Goal: Navigation & Orientation: Find specific page/section

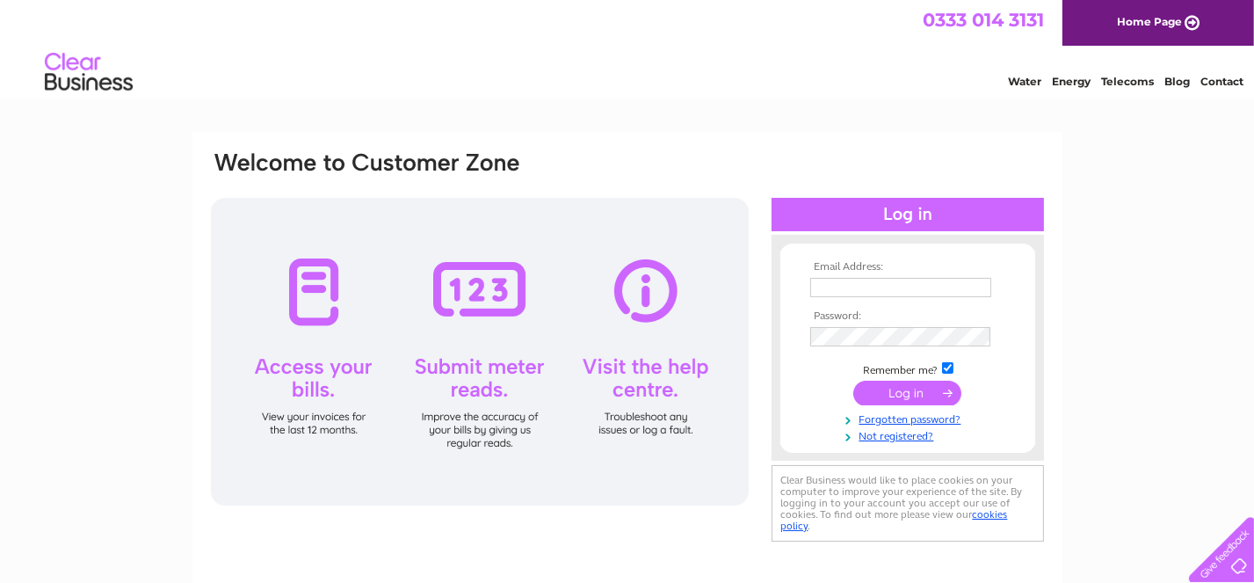
click at [840, 289] on input "text" at bounding box center [900, 287] width 181 height 19
type input "WBVbrucefieldchurch@outlook.com"
click at [907, 395] on input "submit" at bounding box center [907, 393] width 108 height 25
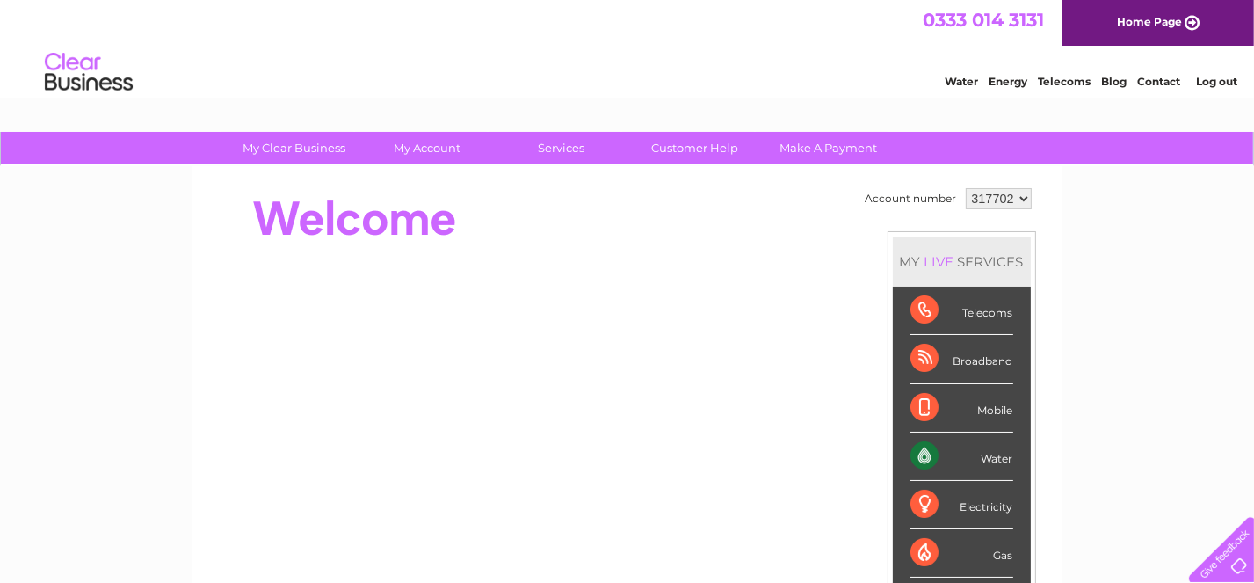
scroll to position [293, 0]
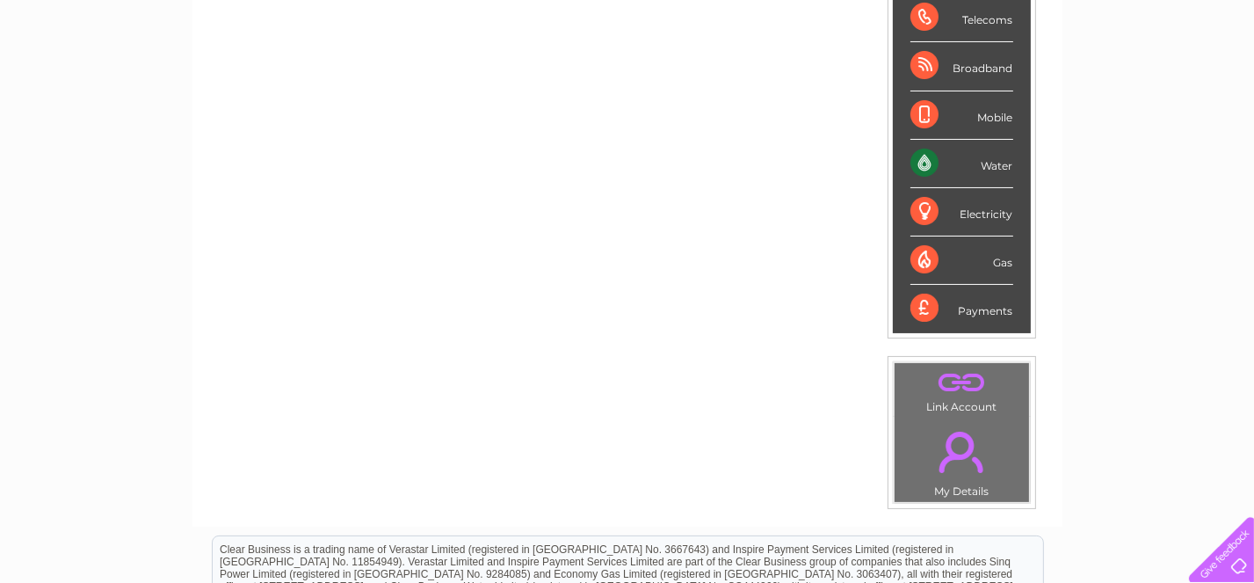
click at [924, 55] on div "Broadband" at bounding box center [962, 66] width 103 height 48
click at [962, 57] on div "Broadband" at bounding box center [962, 66] width 103 height 48
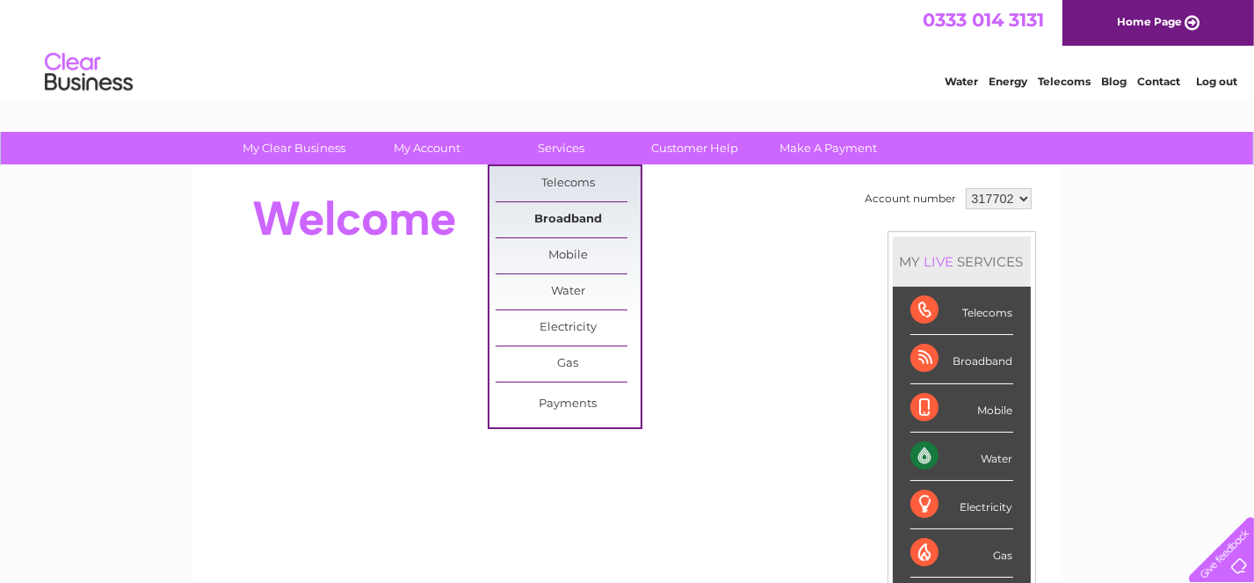
click at [560, 215] on link "Broadband" at bounding box center [568, 219] width 145 height 35
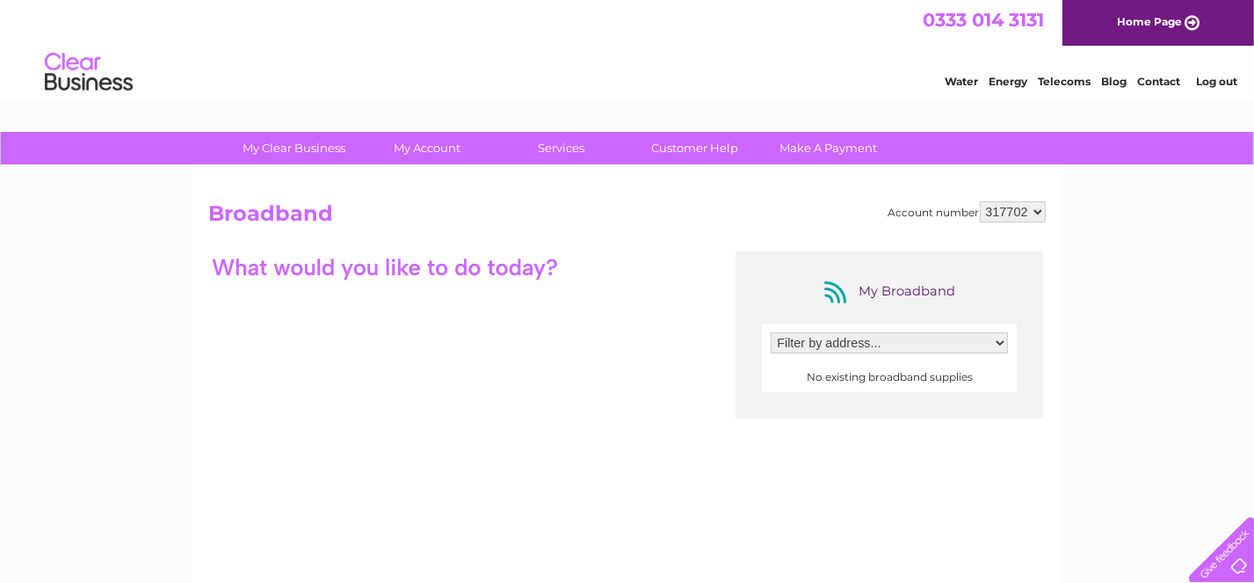
click at [1001, 338] on select "Filter by address..." at bounding box center [889, 342] width 237 height 21
click at [831, 344] on select "Filter by address..." at bounding box center [889, 342] width 237 height 21
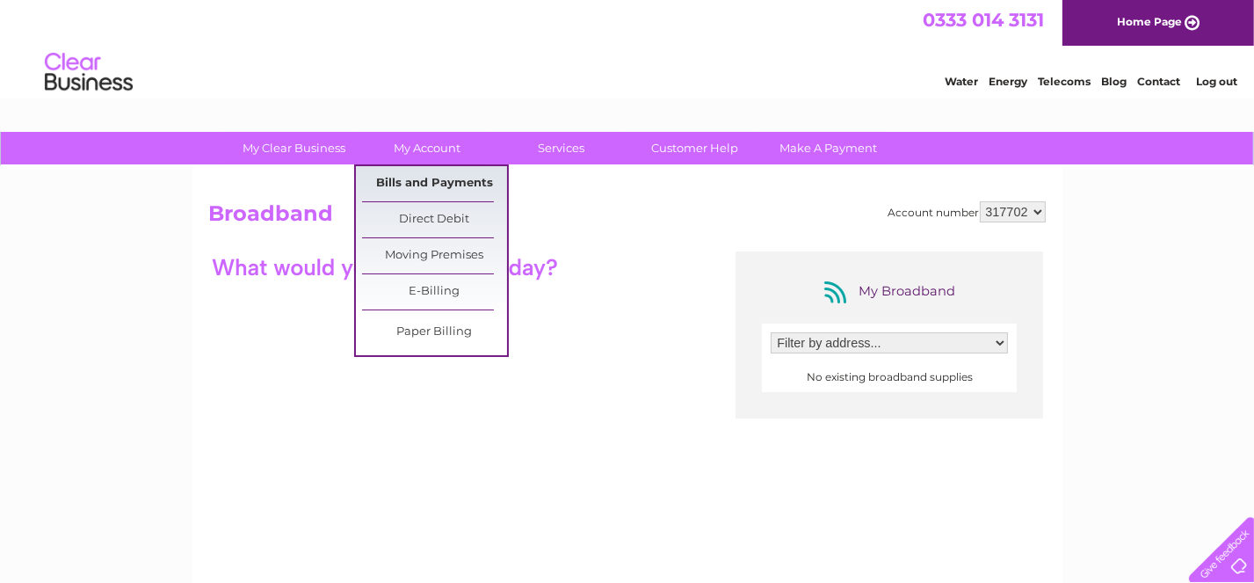
click at [426, 181] on link "Bills and Payments" at bounding box center [434, 183] width 145 height 35
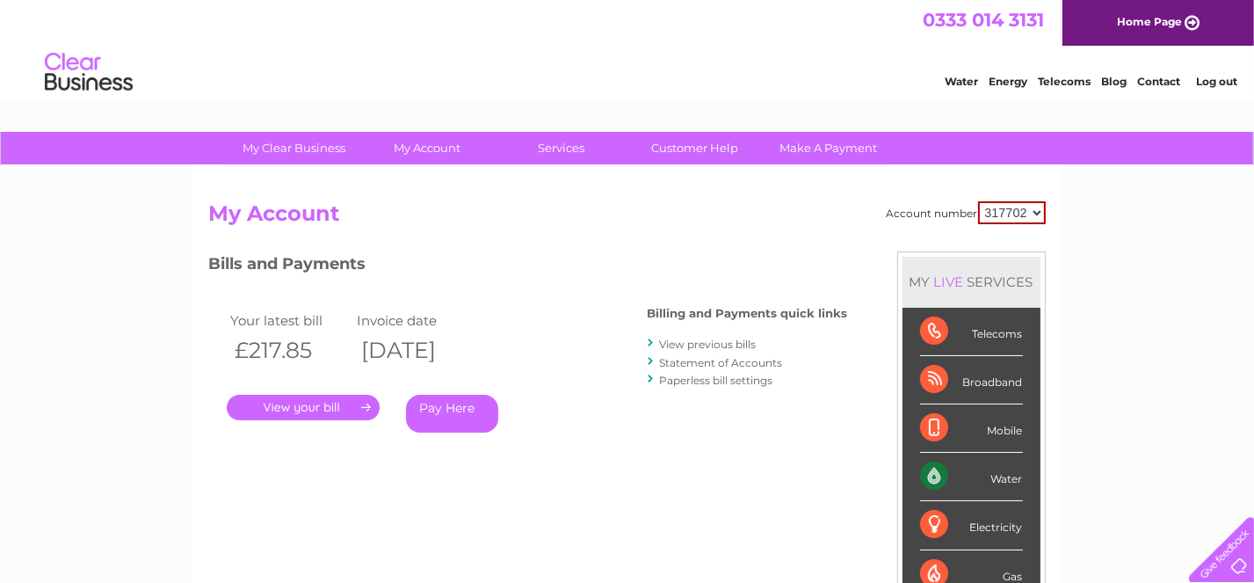
click at [299, 397] on link "." at bounding box center [303, 407] width 153 height 25
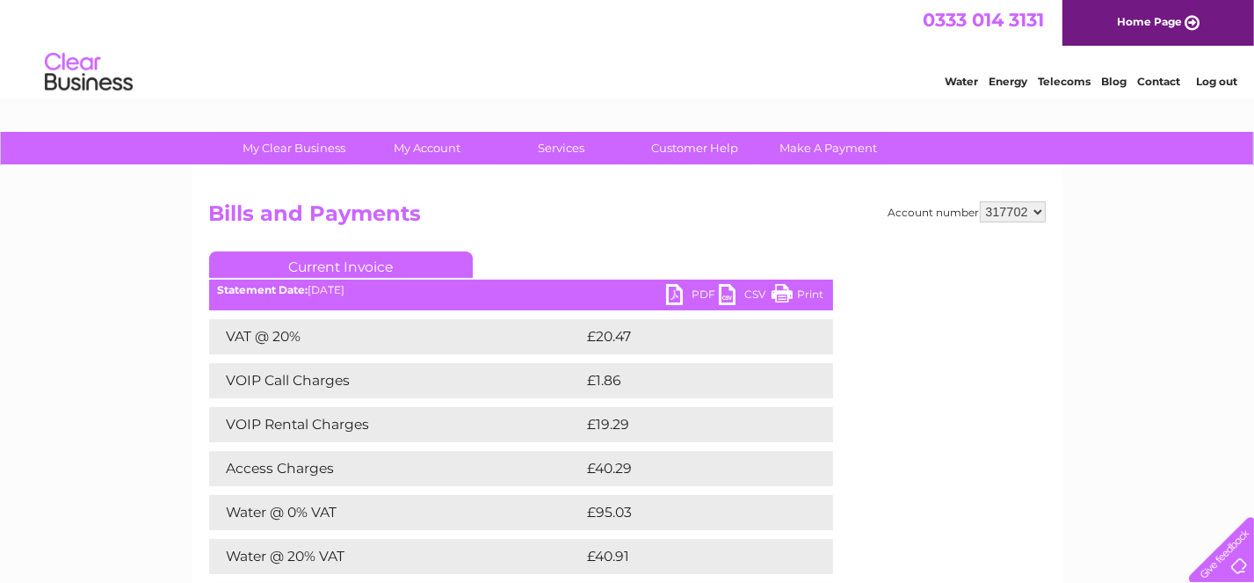
click at [334, 460] on td "Access Charges" at bounding box center [396, 468] width 374 height 35
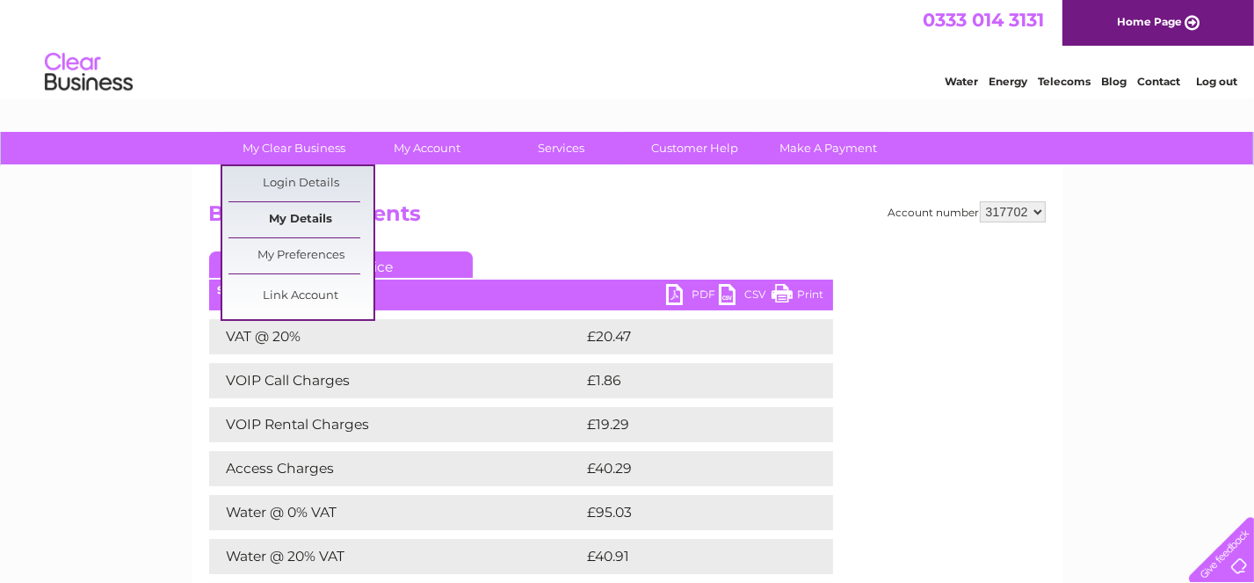
click at [297, 217] on link "My Details" at bounding box center [301, 219] width 145 height 35
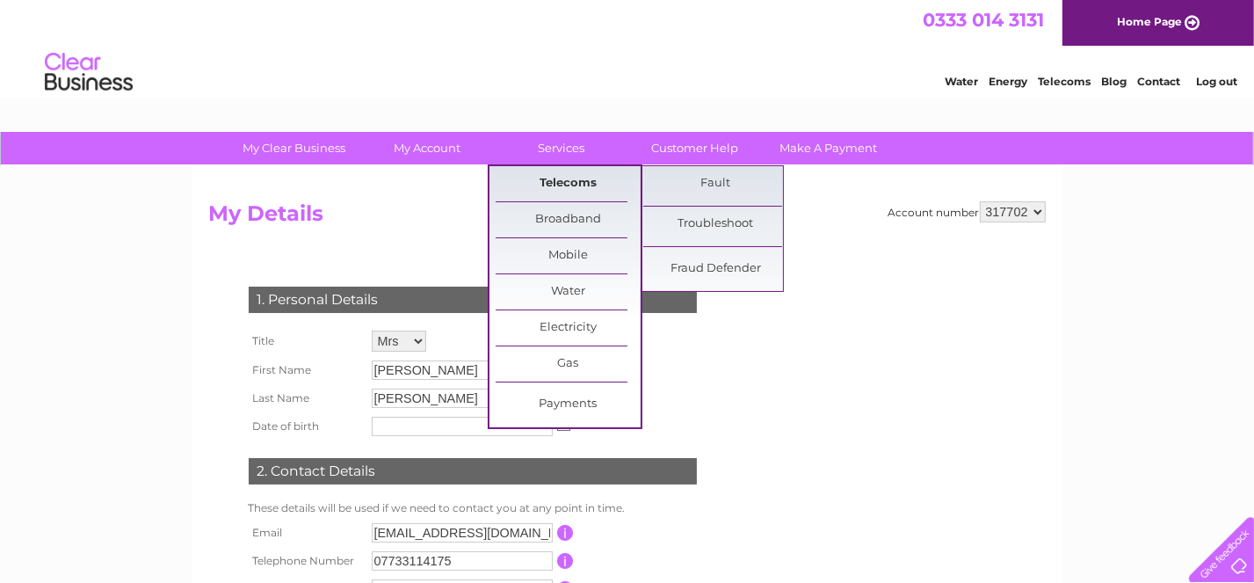
click at [562, 179] on link "Telecoms" at bounding box center [568, 183] width 145 height 35
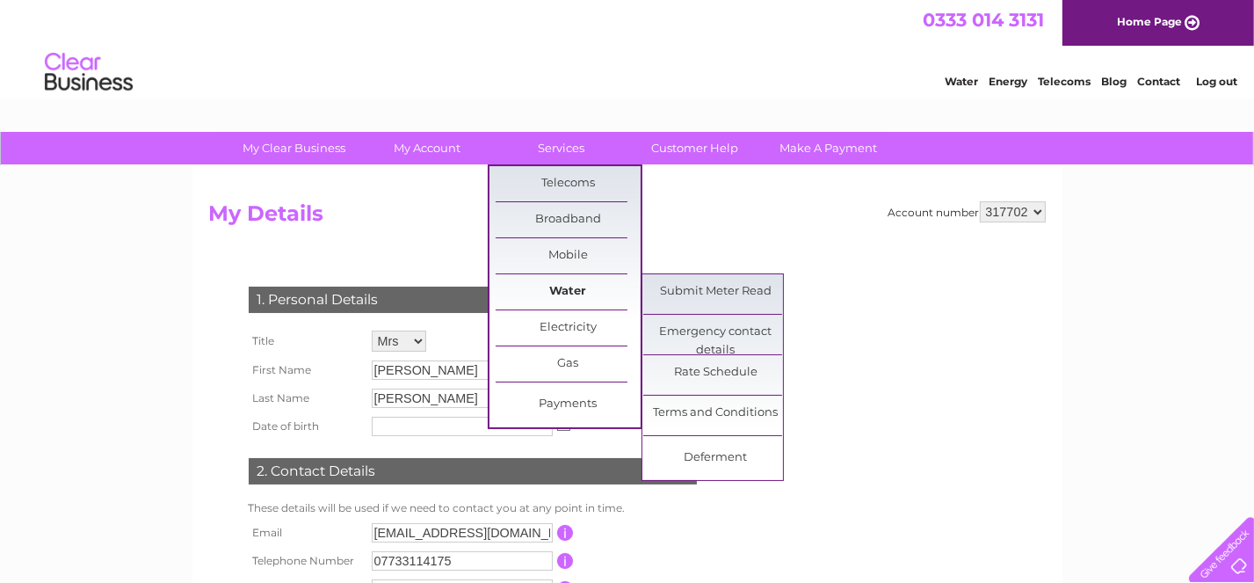
click at [566, 284] on link "Water" at bounding box center [568, 291] width 145 height 35
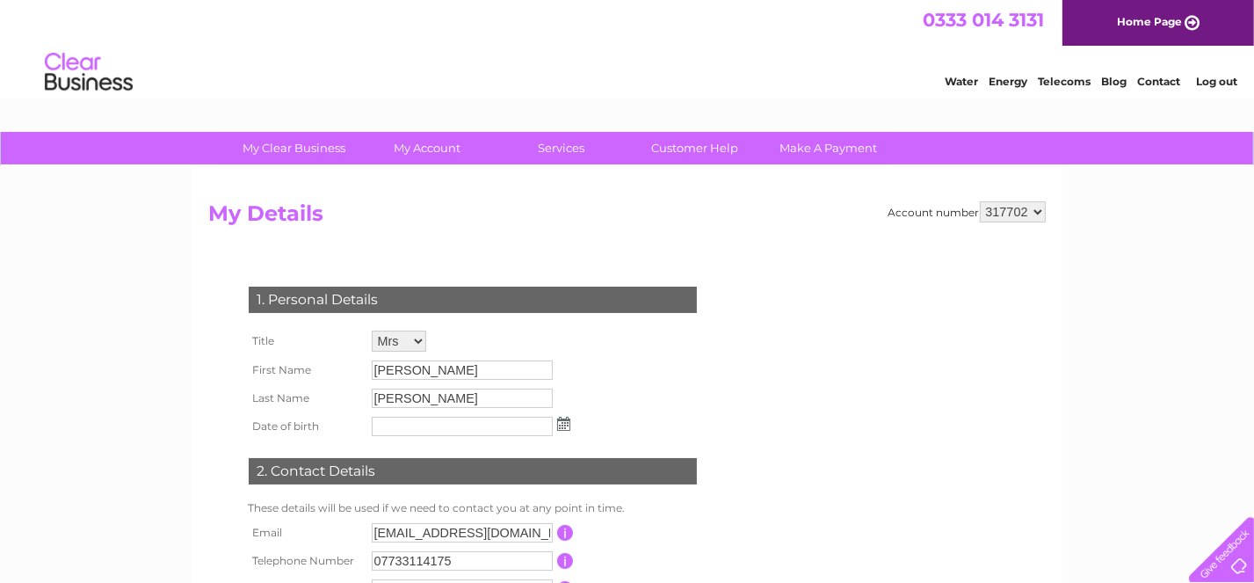
click at [769, 198] on div "Account number 317702 My Details 1. Personal Details Title Mr Mrs Ms Miss Dr Re…" at bounding box center [627, 432] width 870 height 533
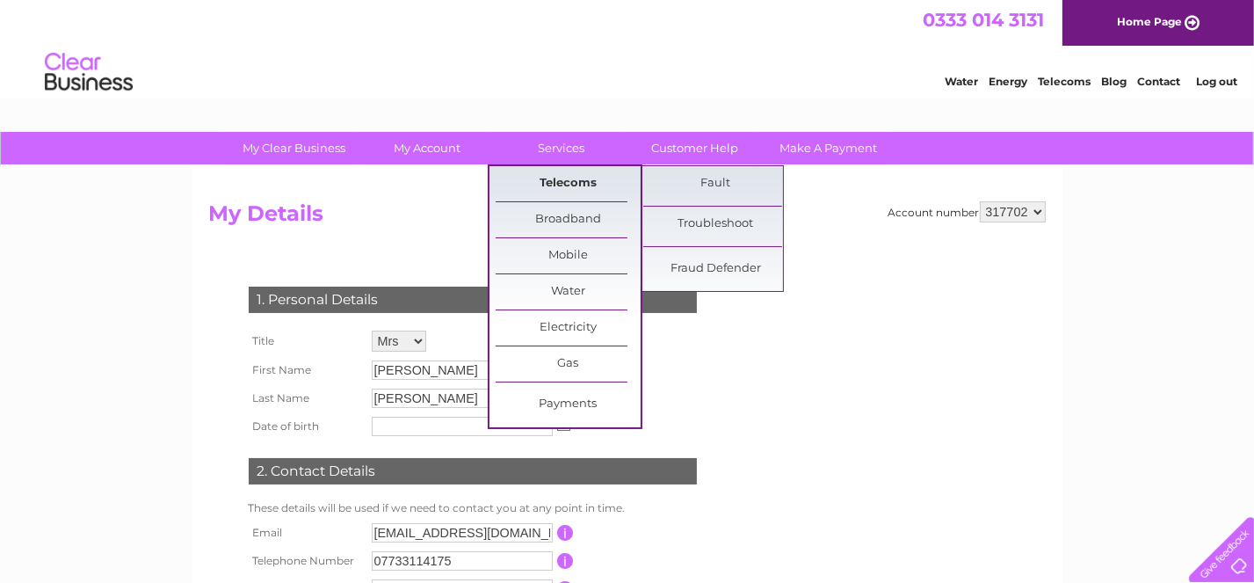
click at [554, 186] on link "Telecoms" at bounding box center [568, 183] width 145 height 35
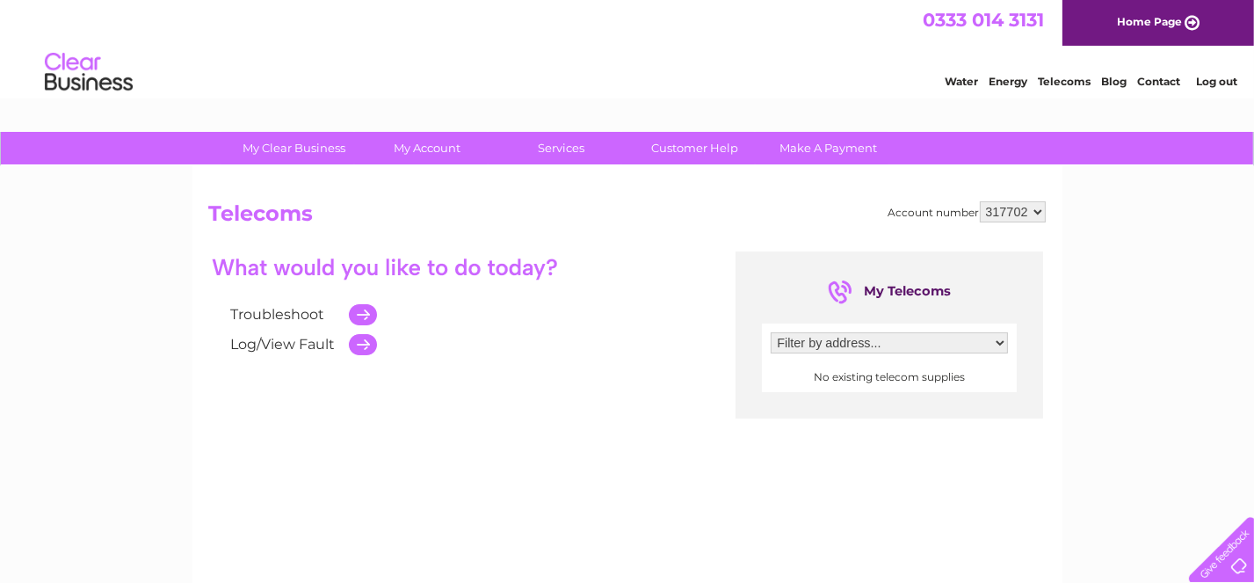
click at [1068, 81] on link "Telecoms" at bounding box center [1064, 81] width 53 height 13
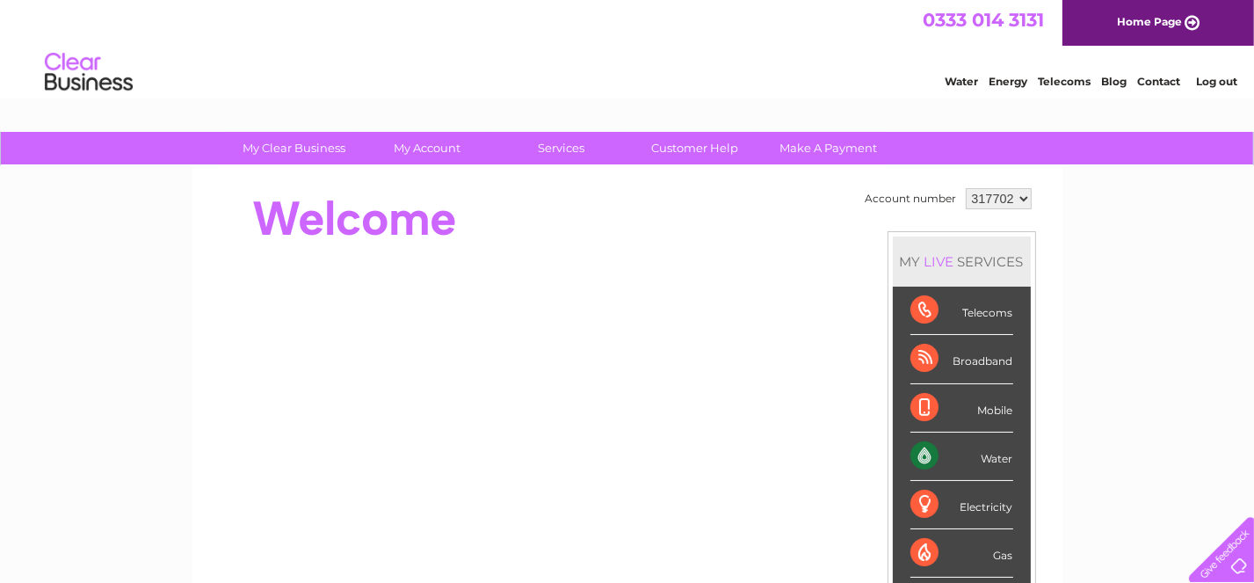
click at [1224, 555] on div at bounding box center [1218, 546] width 72 height 72
